Goal: Task Accomplishment & Management: Complete application form

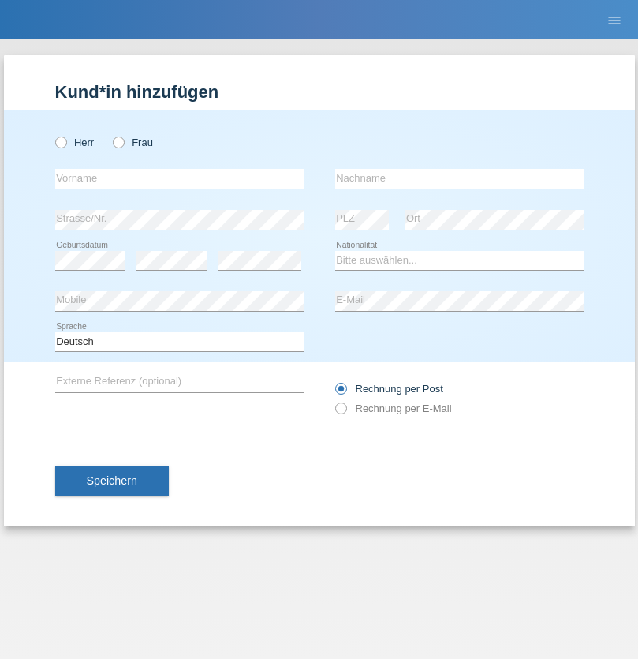
radio input "true"
click at [179, 178] on input "text" at bounding box center [179, 179] width 248 height 20
type input "David"
click at [459, 178] on input "text" at bounding box center [459, 179] width 248 height 20
type input "Senn"
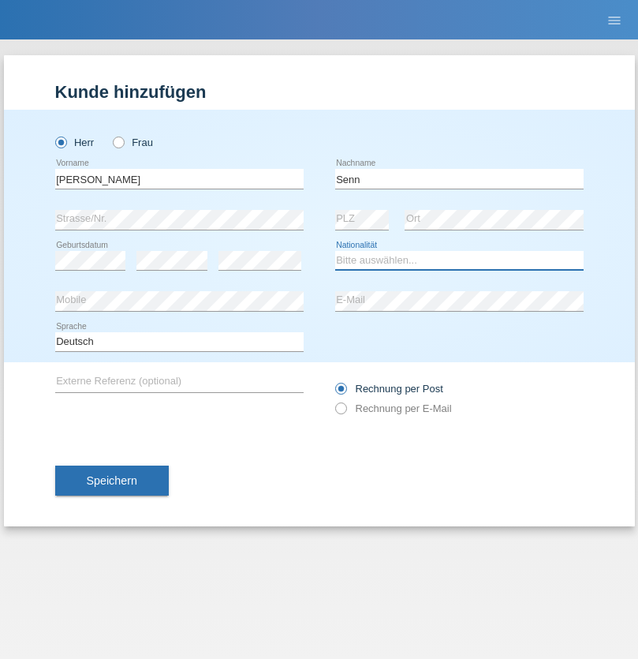
select select "CH"
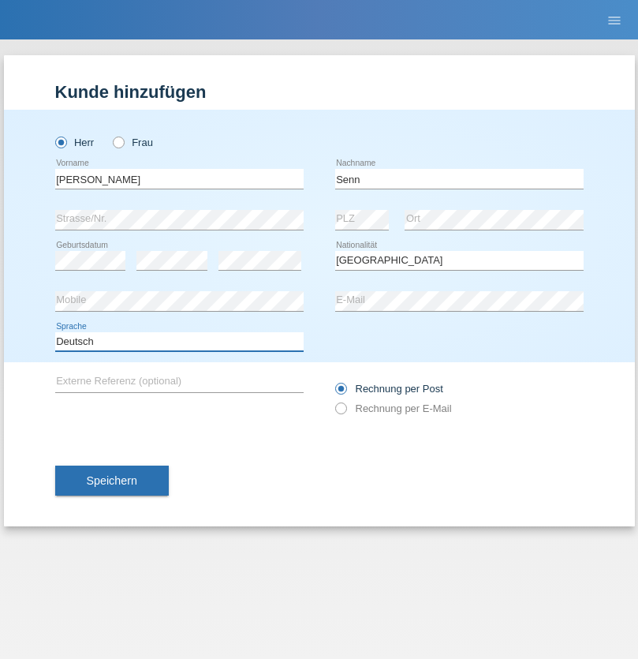
select select "en"
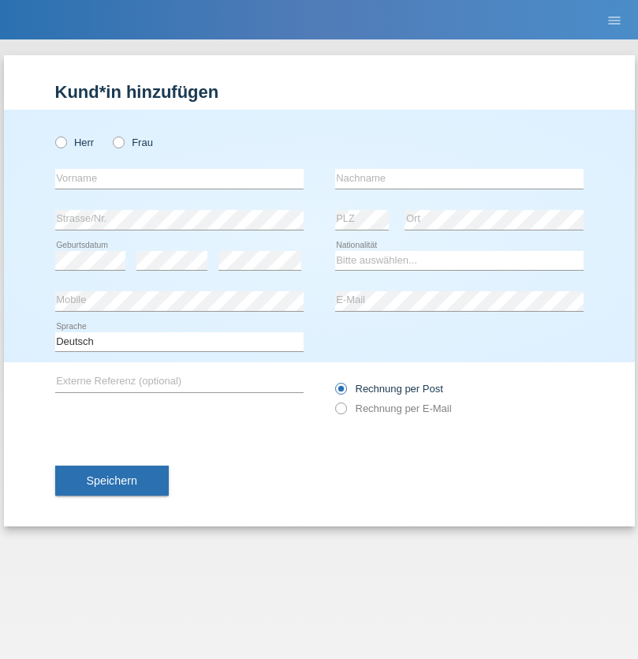
radio input "true"
click at [179, 178] on input "text" at bounding box center [179, 179] width 248 height 20
type input "Moser"
click at [459, 178] on input "text" at bounding box center [459, 179] width 248 height 20
type input "Emely"
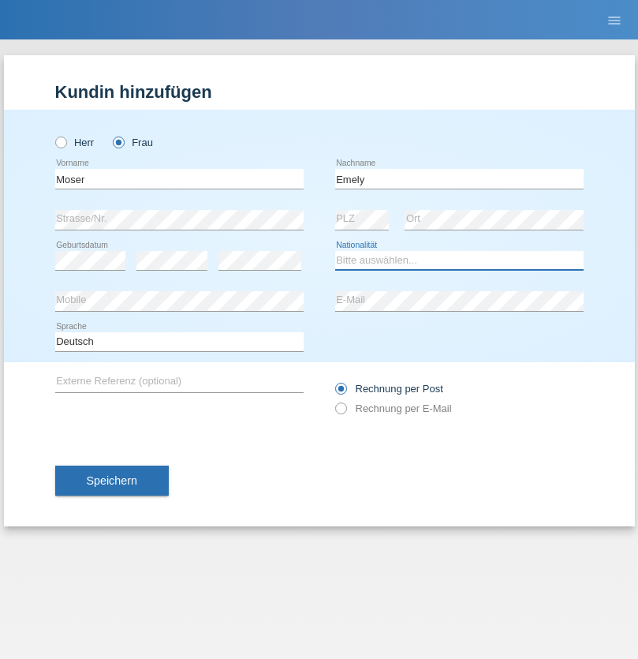
select select "CH"
radio input "true"
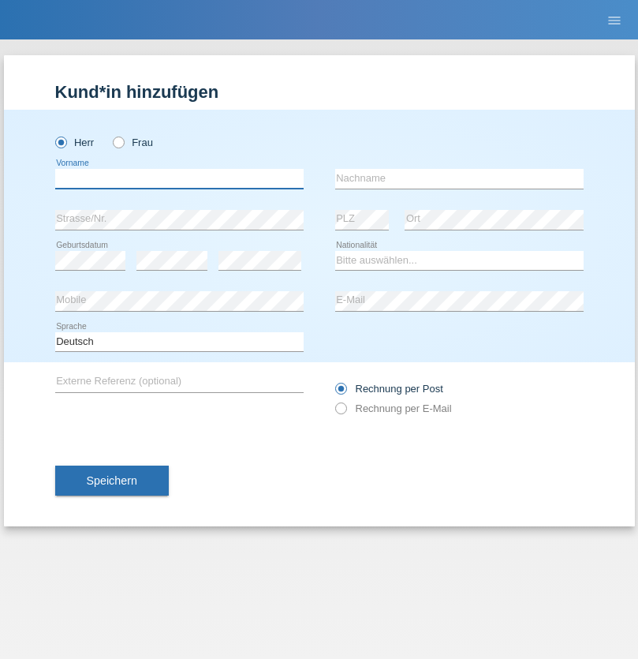
click at [179, 178] on input "text" at bounding box center [179, 179] width 248 height 20
type input "Mohammad Qais"
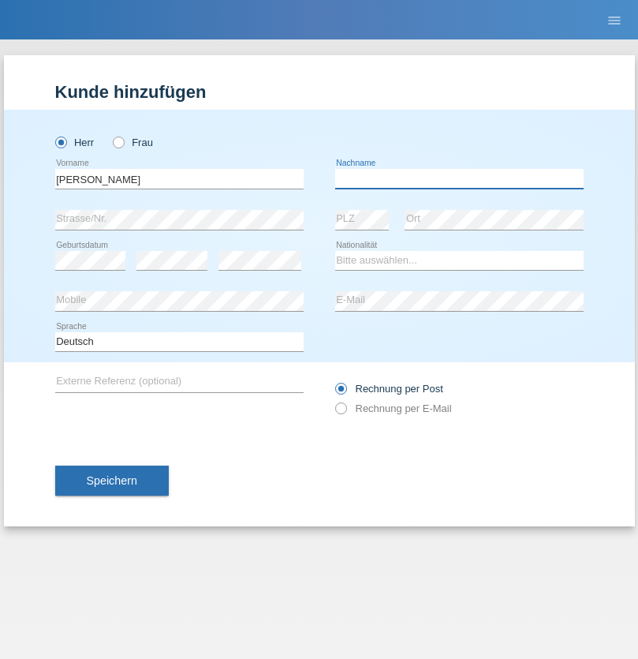
click at [459, 178] on input "text" at bounding box center [459, 179] width 248 height 20
type input "Nemani"
select select "AF"
select select "C"
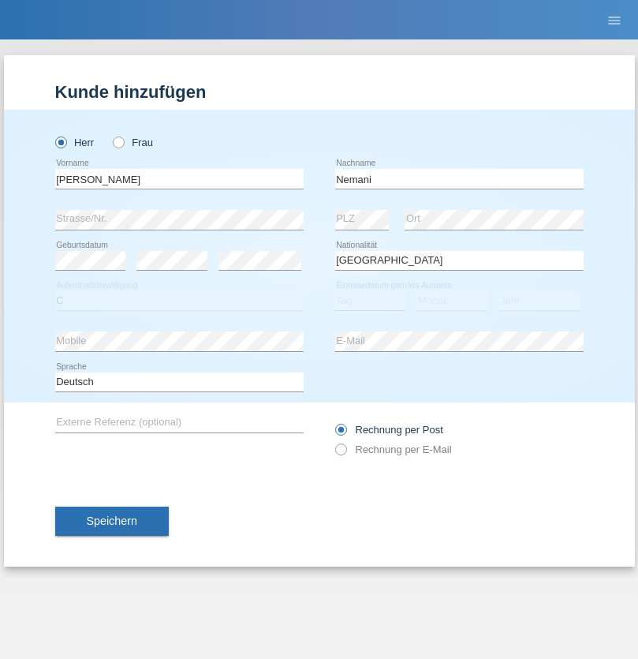
select select "02"
select select "01"
select select "2021"
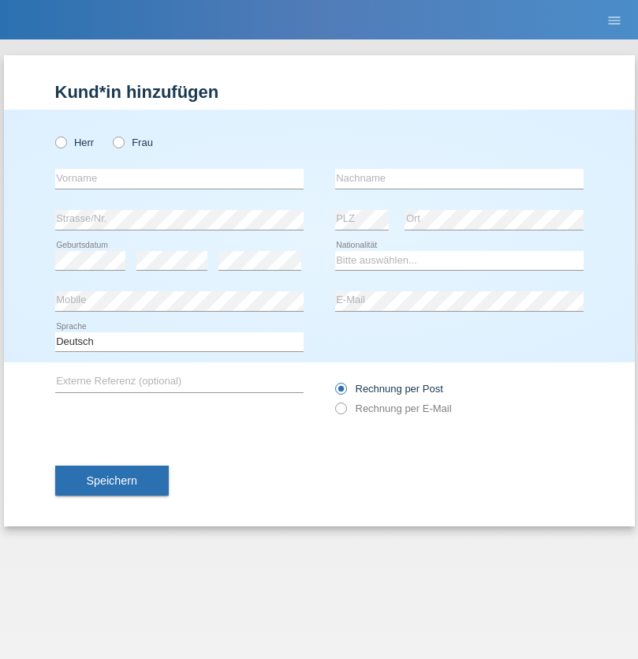
radio input "true"
click at [179, 178] on input "text" at bounding box center [179, 179] width 248 height 20
type input "Besart"
click at [459, 178] on input "text" at bounding box center [459, 179] width 248 height 20
type input "Emiri"
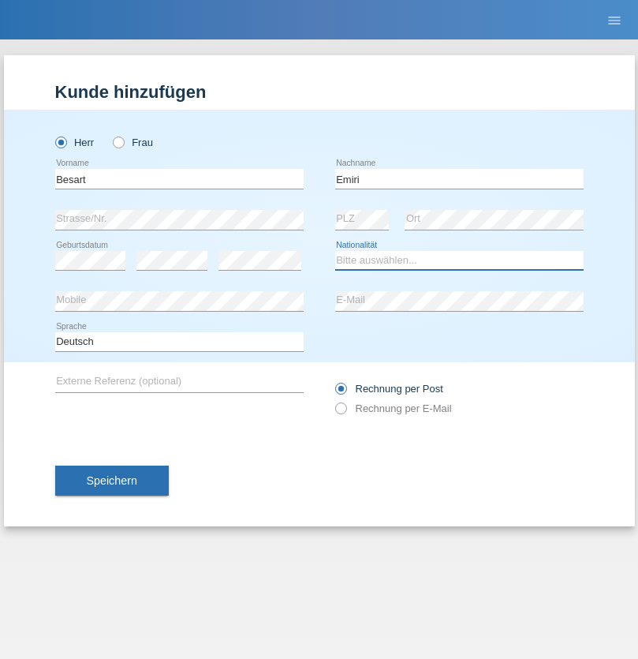
select select "XK"
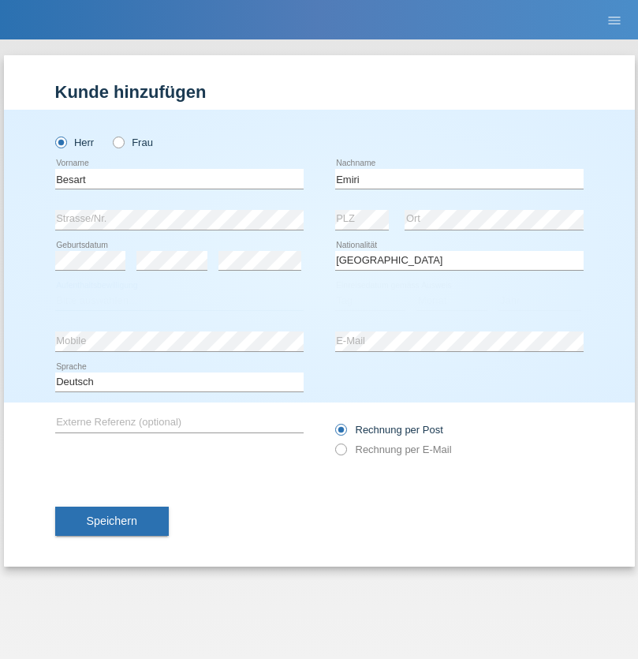
select select "C"
select select "04"
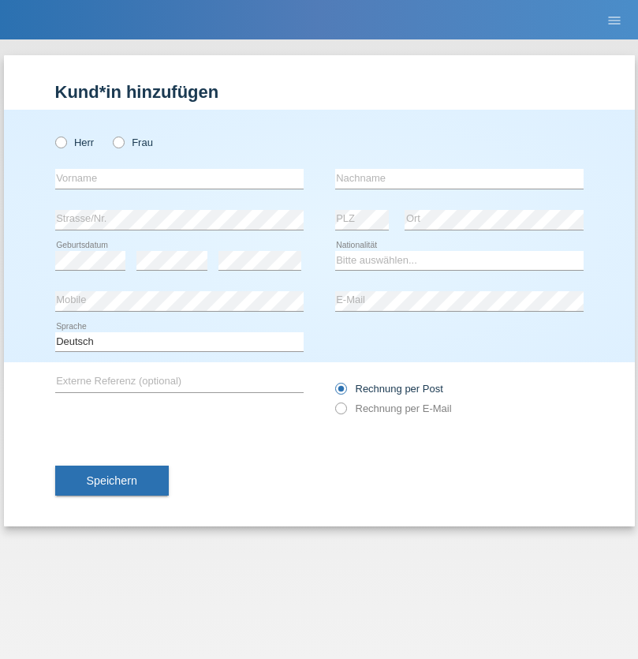
radio input "true"
click at [179, 178] on input "text" at bounding box center [179, 179] width 248 height 20
type input "Camille"
click at [459, 178] on input "text" at bounding box center [459, 179] width 248 height 20
type input "Jacquet"
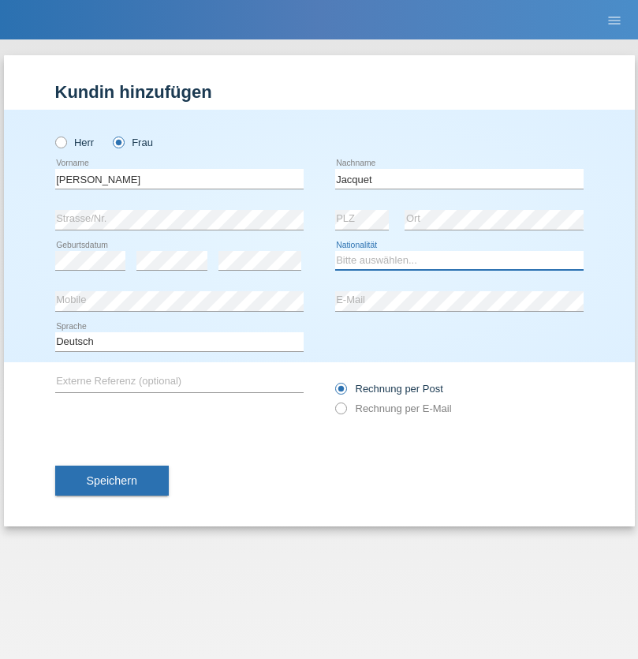
select select "CH"
radio input "true"
select select "DE"
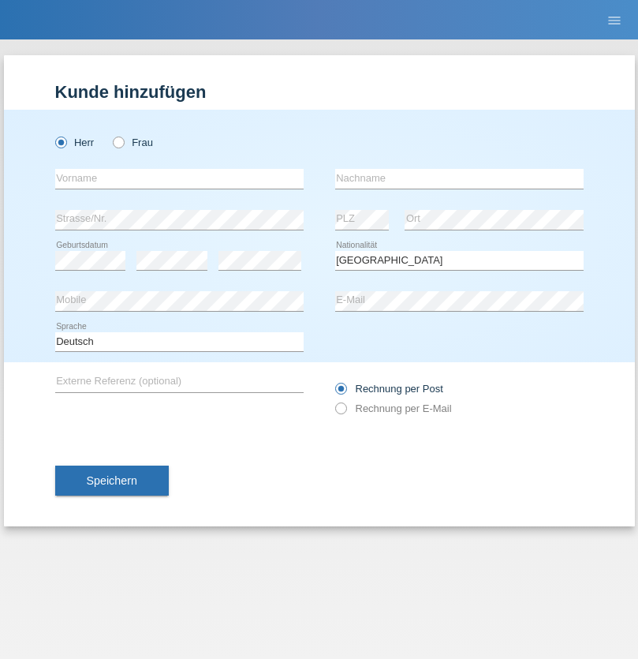
select select "C"
select select "07"
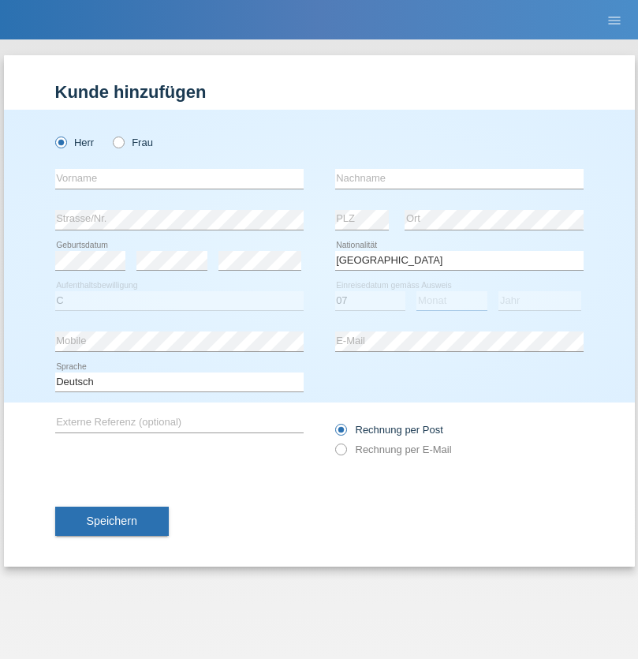
select select "11"
select select "1972"
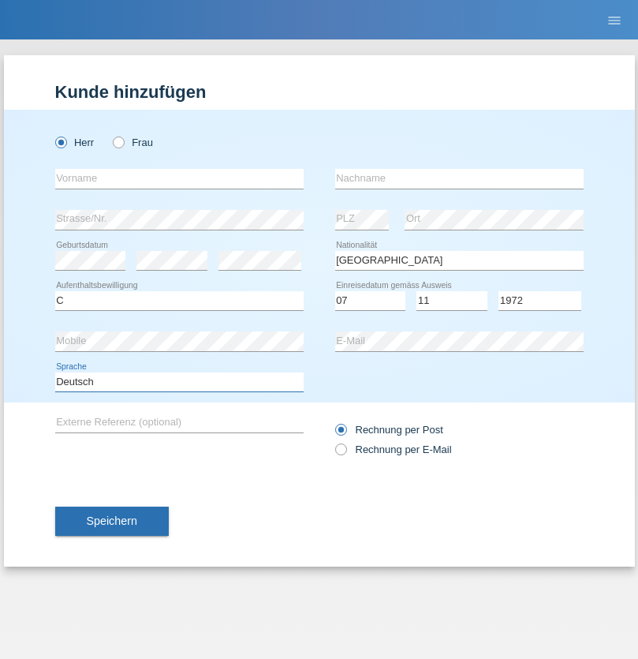
select select "en"
